Goal: Find contact information: Find contact information

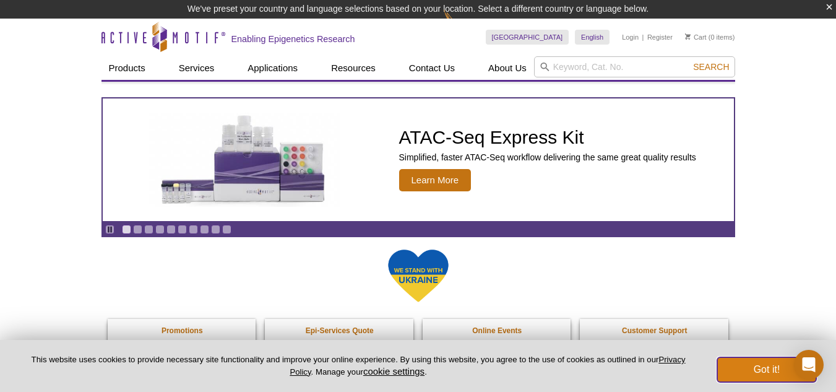
click at [771, 366] on button "Got it!" at bounding box center [766, 369] width 99 height 25
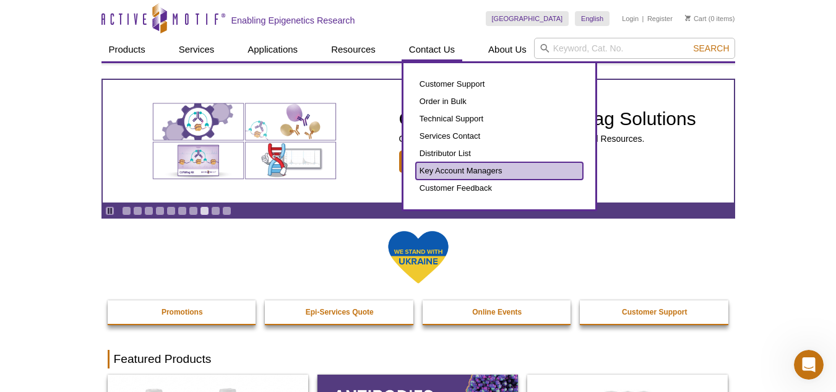
click at [465, 170] on link "Key Account Managers" at bounding box center [499, 170] width 167 height 17
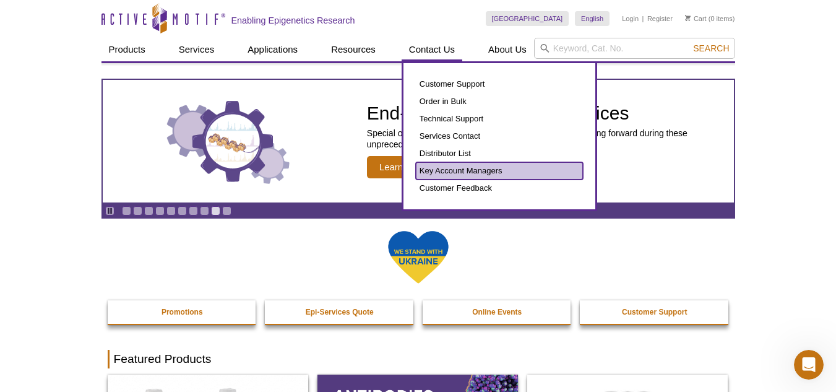
click at [465, 170] on link "Key Account Managers" at bounding box center [499, 170] width 167 height 17
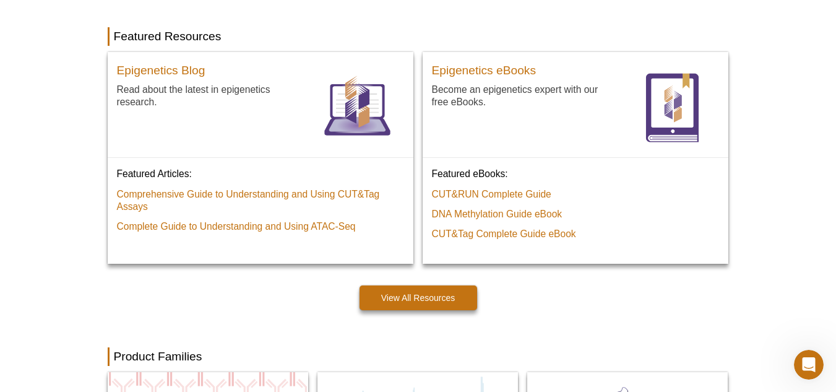
scroll to position [990, 0]
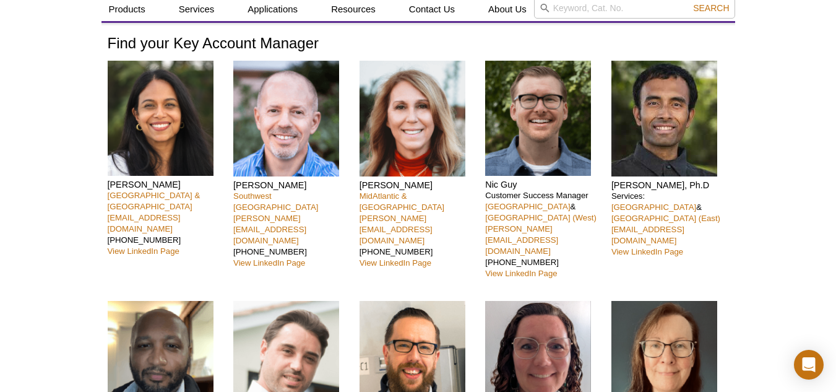
scroll to position [62, 0]
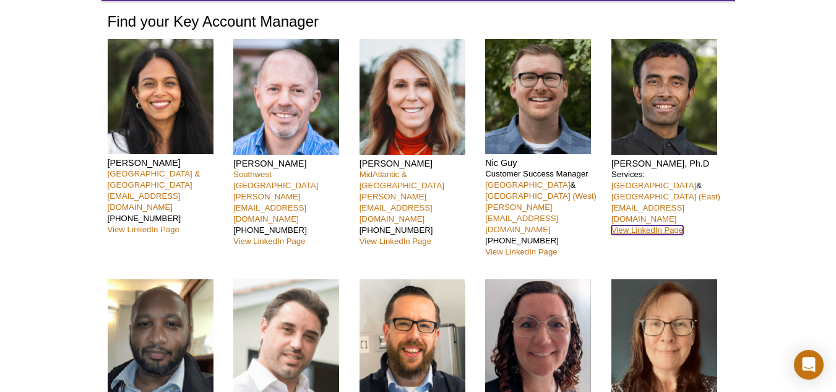
click at [639, 225] on link "View LinkedIn Page" at bounding box center [647, 229] width 72 height 9
